Goal: Find specific page/section

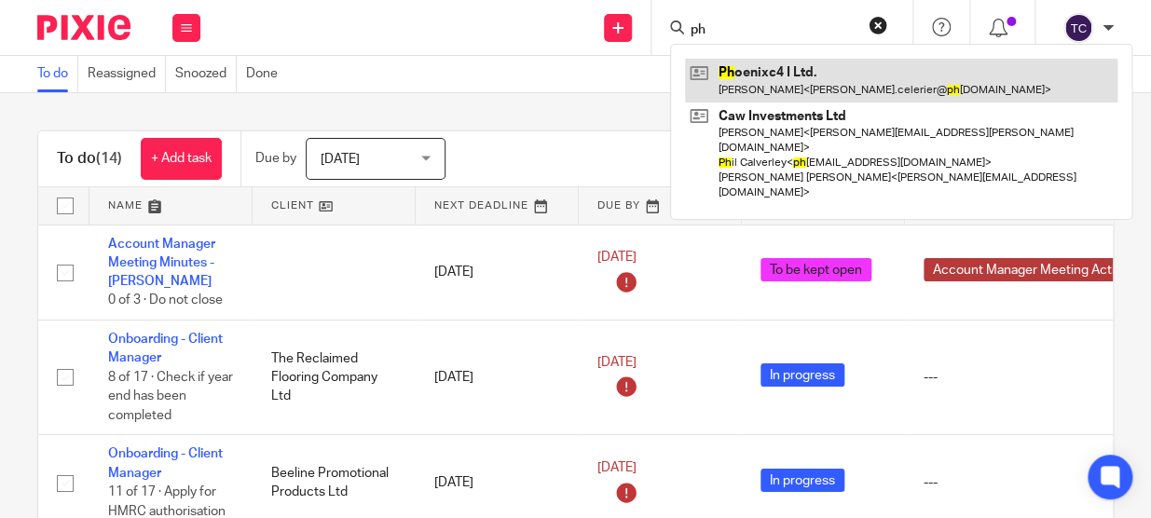
type input "ph"
click at [760, 68] on link at bounding box center [901, 80] width 432 height 43
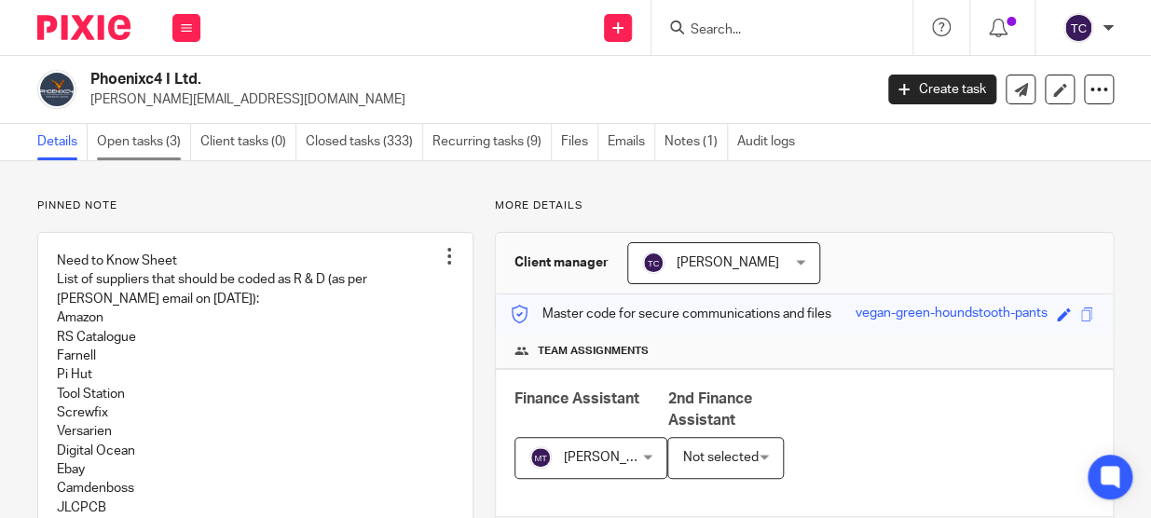
click at [149, 150] on link "Open tasks (3)" at bounding box center [144, 142] width 94 height 36
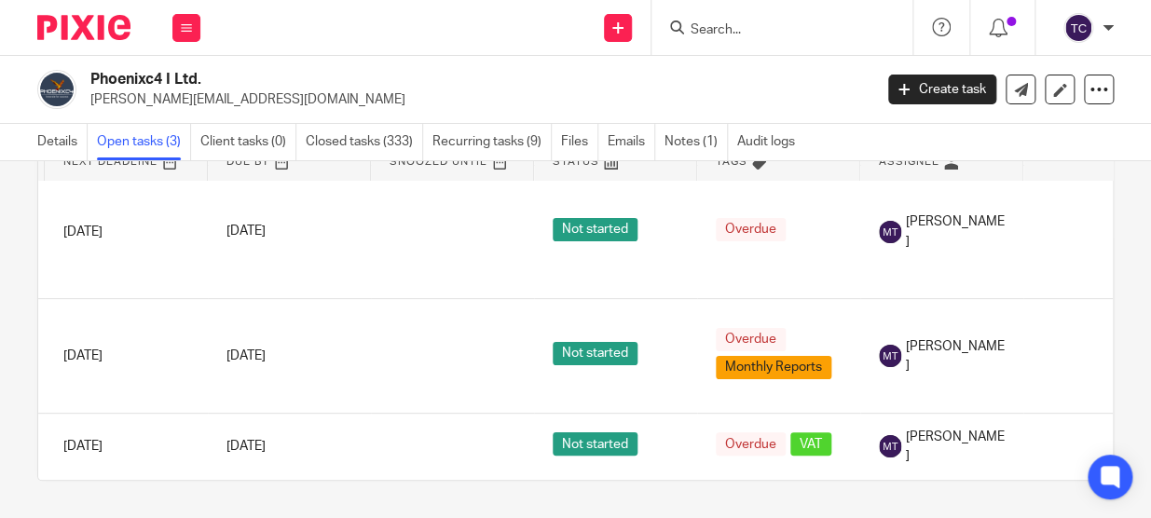
scroll to position [46, 0]
